Goal: Complete application form

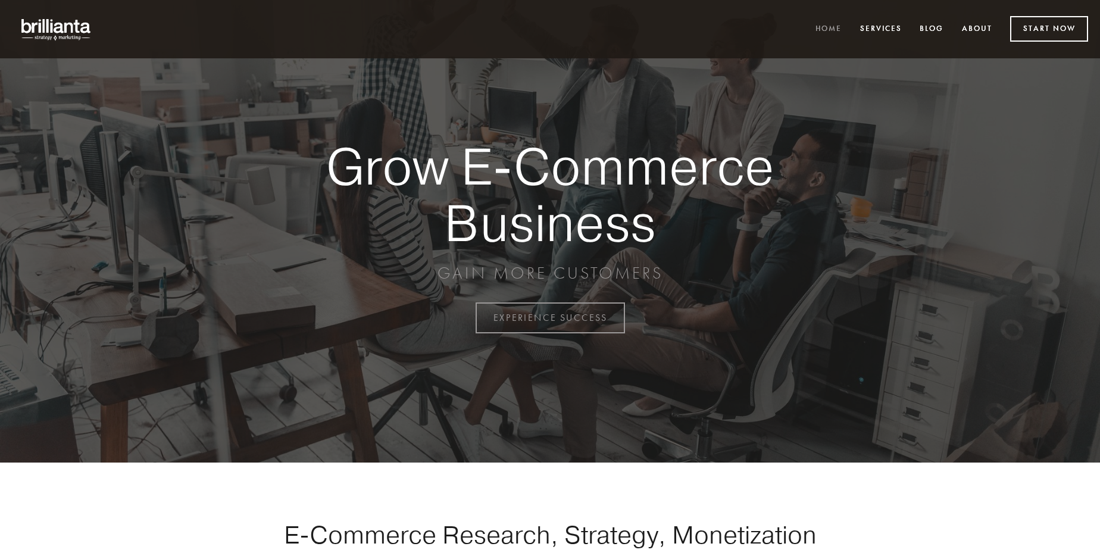
scroll to position [3120, 0]
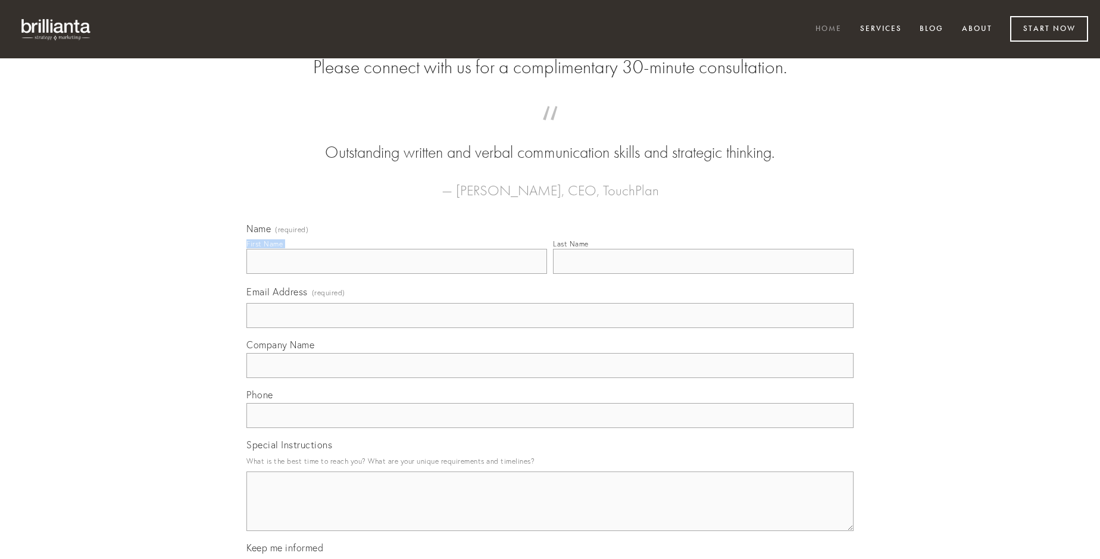
type input "[PERSON_NAME]"
click at [703, 274] on input "Last Name" at bounding box center [703, 261] width 301 height 25
type input "[PERSON_NAME]"
click at [550, 328] on input "Email Address (required)" at bounding box center [549, 315] width 607 height 25
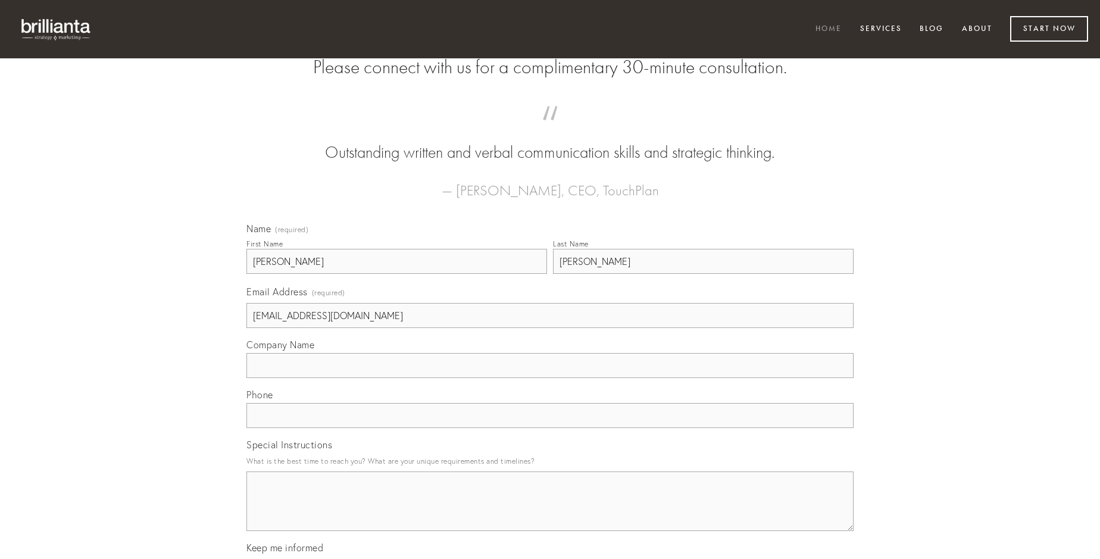
type input "[EMAIL_ADDRESS][DOMAIN_NAME]"
click at [550, 378] on input "Company Name" at bounding box center [549, 365] width 607 height 25
type input "sumptus"
click at [550, 428] on input "text" at bounding box center [549, 415] width 607 height 25
click at [550, 512] on textarea "Special Instructions" at bounding box center [549, 501] width 607 height 60
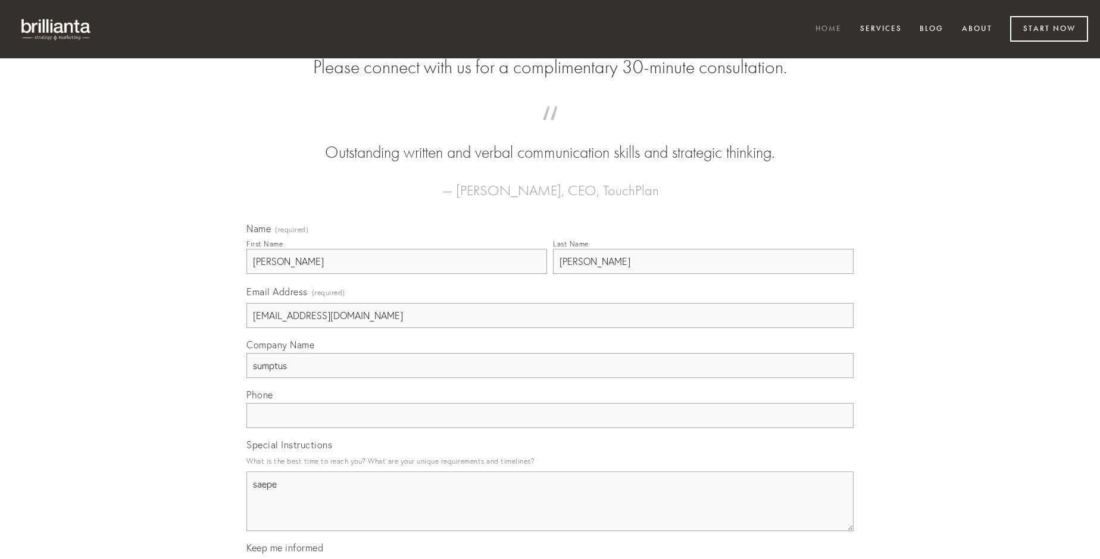
type textarea "saepe"
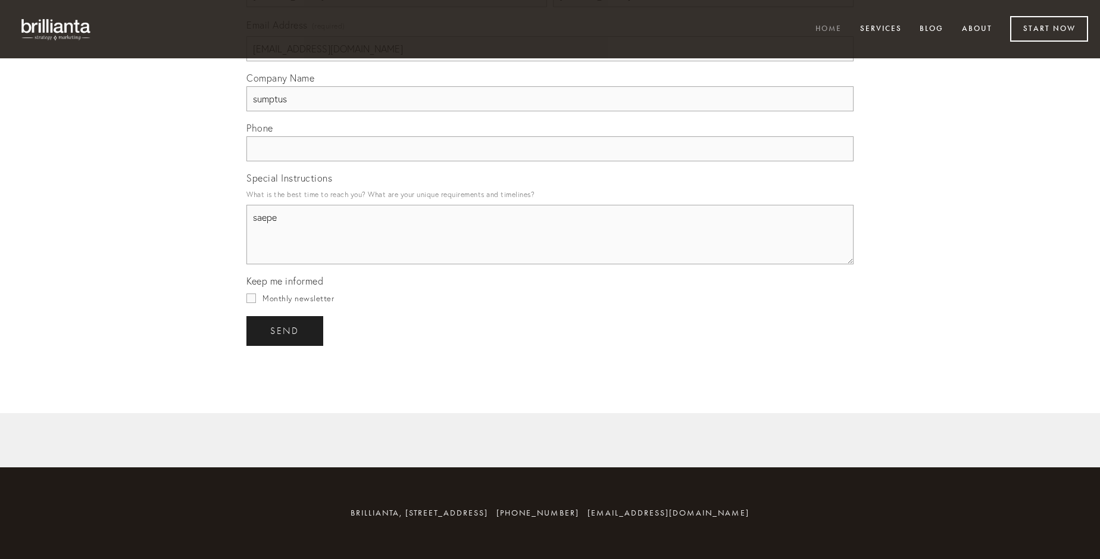
click at [286, 330] on span "send" at bounding box center [284, 331] width 29 height 11
